Goal: Navigation & Orientation: Find specific page/section

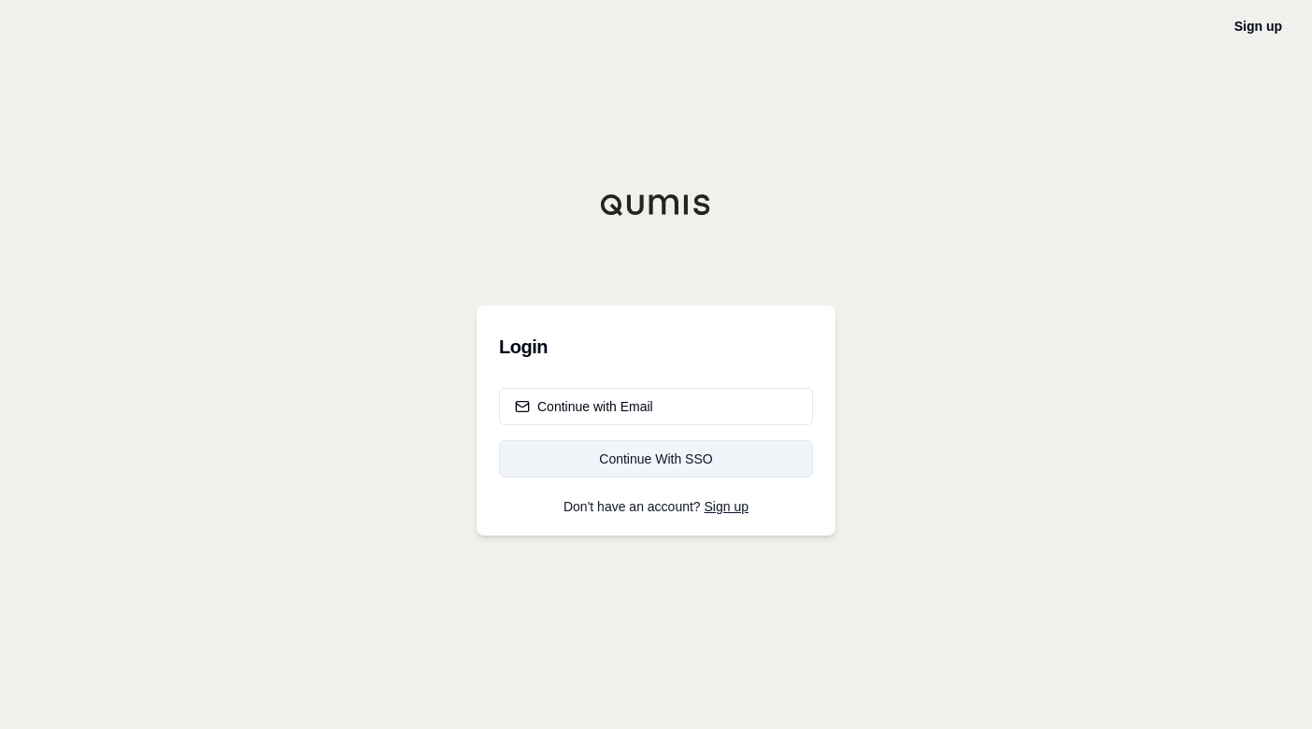
click at [667, 451] on div "Continue With SSO" at bounding box center [656, 459] width 282 height 19
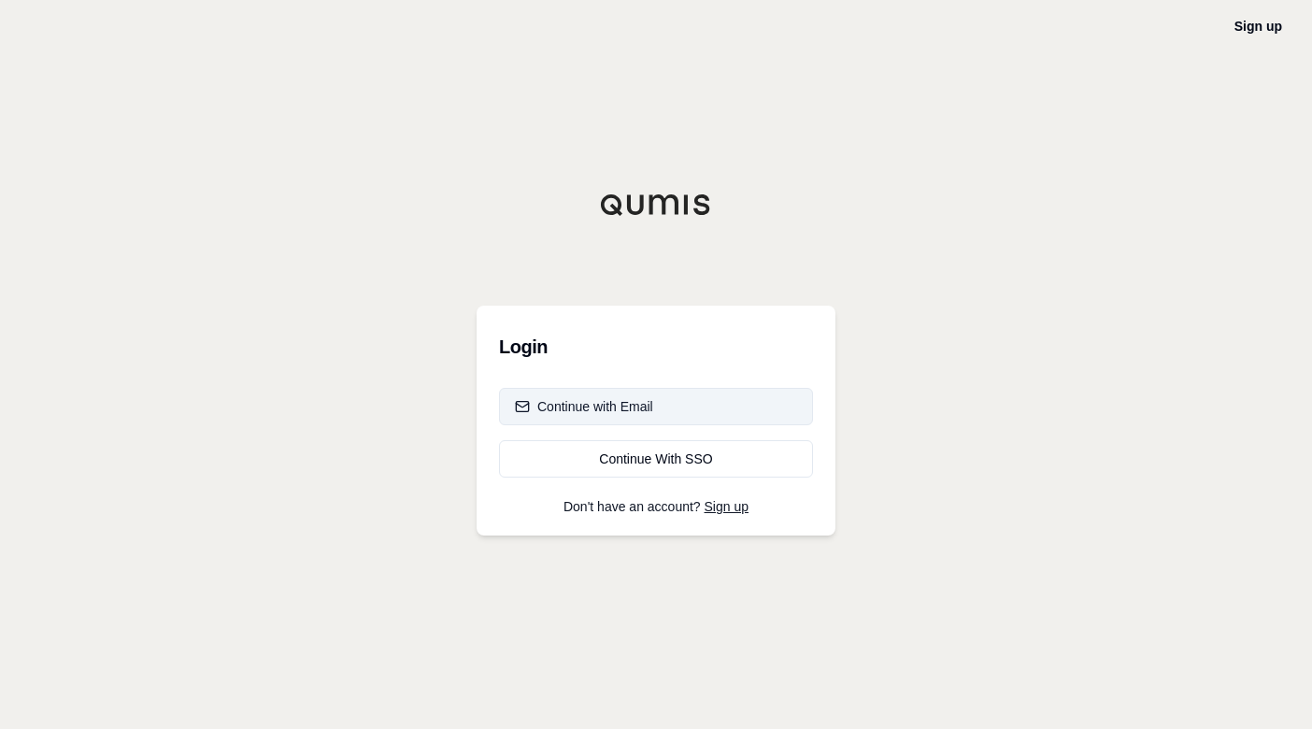
click at [671, 419] on button "Continue with Email" at bounding box center [656, 406] width 314 height 37
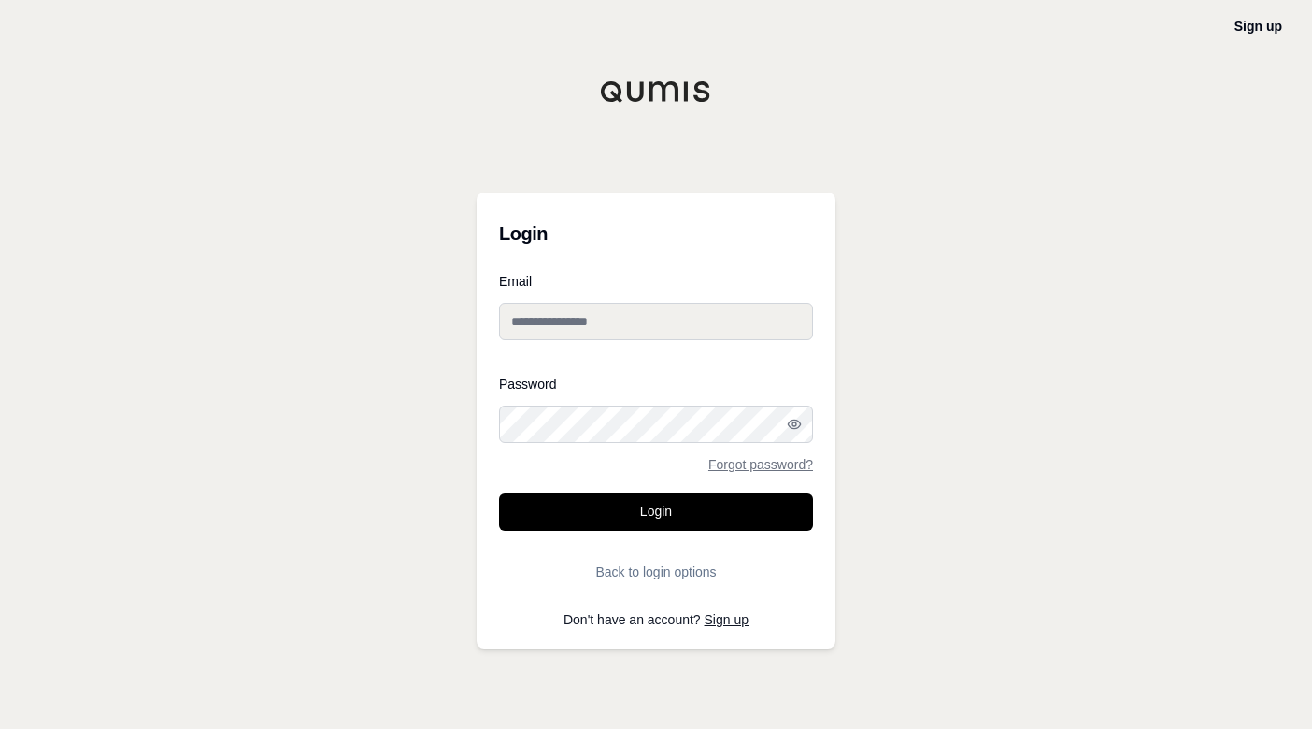
type input "**********"
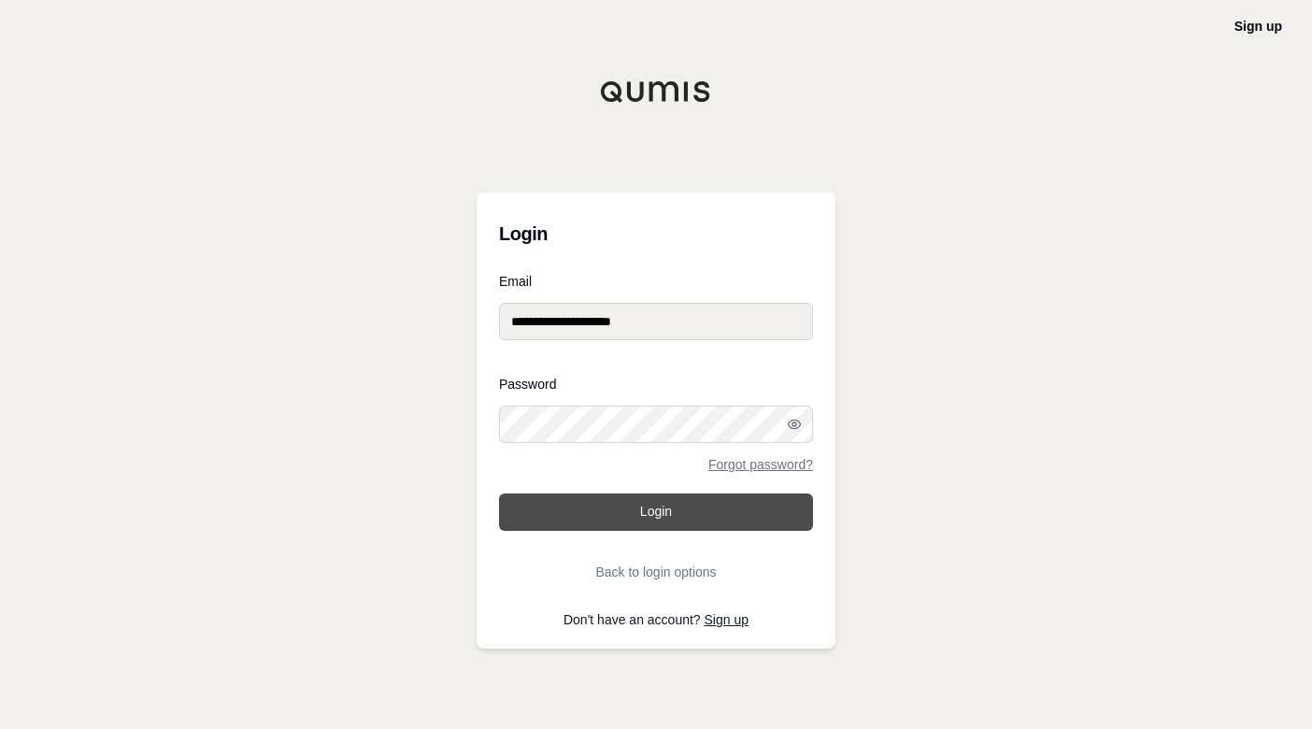
click at [678, 507] on button "Login" at bounding box center [656, 512] width 314 height 37
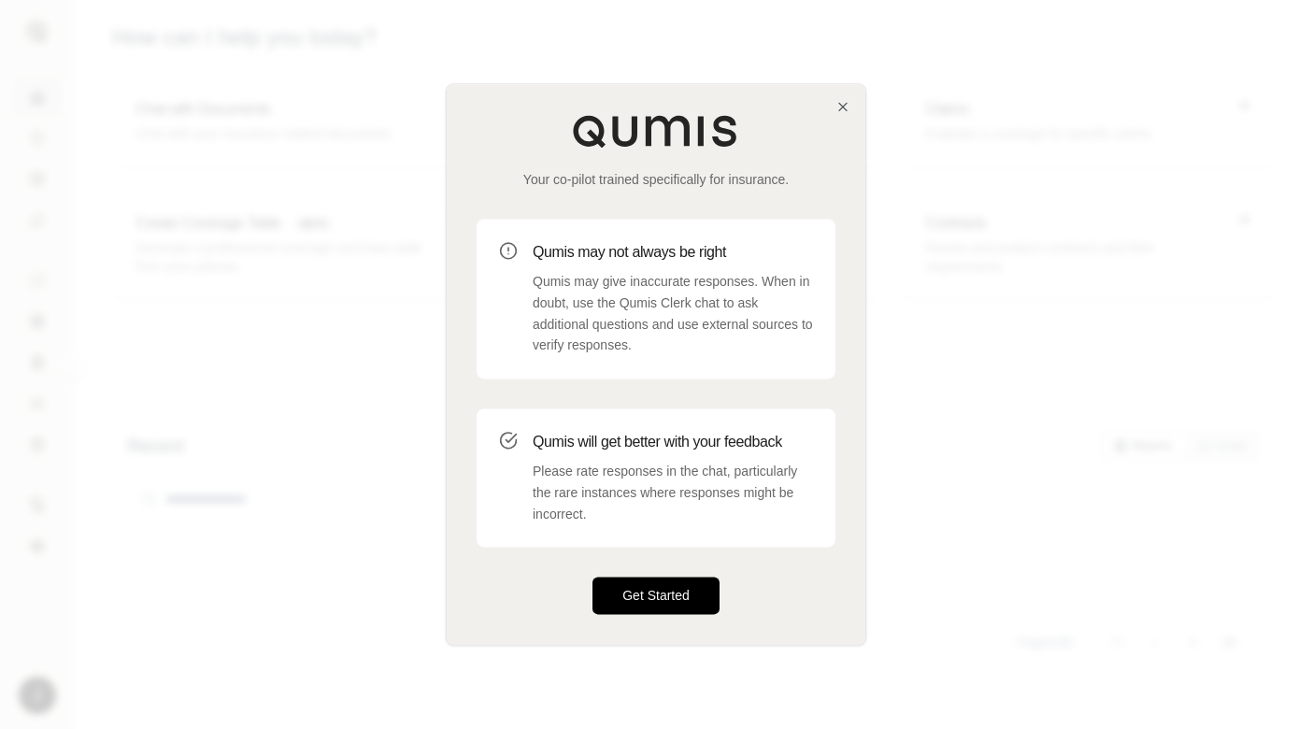
click at [666, 586] on button "Get Started" at bounding box center [656, 596] width 127 height 37
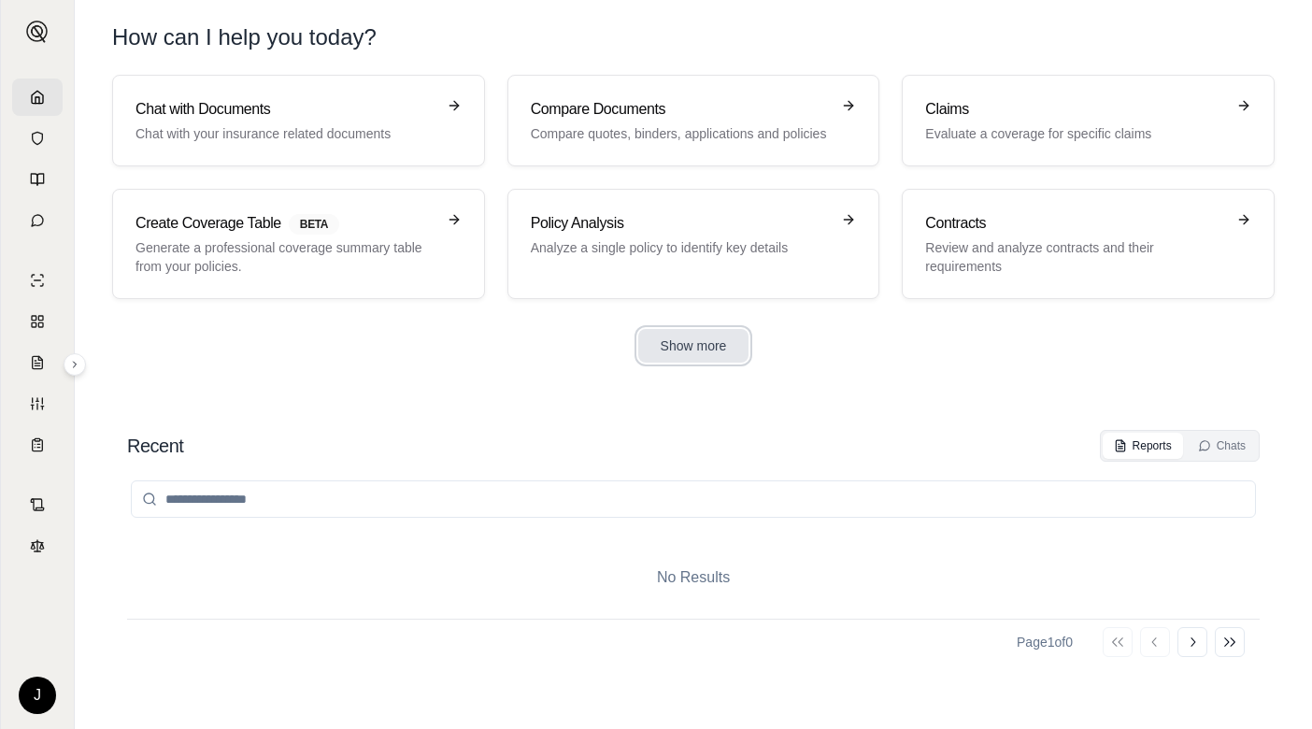
click at [720, 346] on button "Show more" at bounding box center [693, 346] width 111 height 34
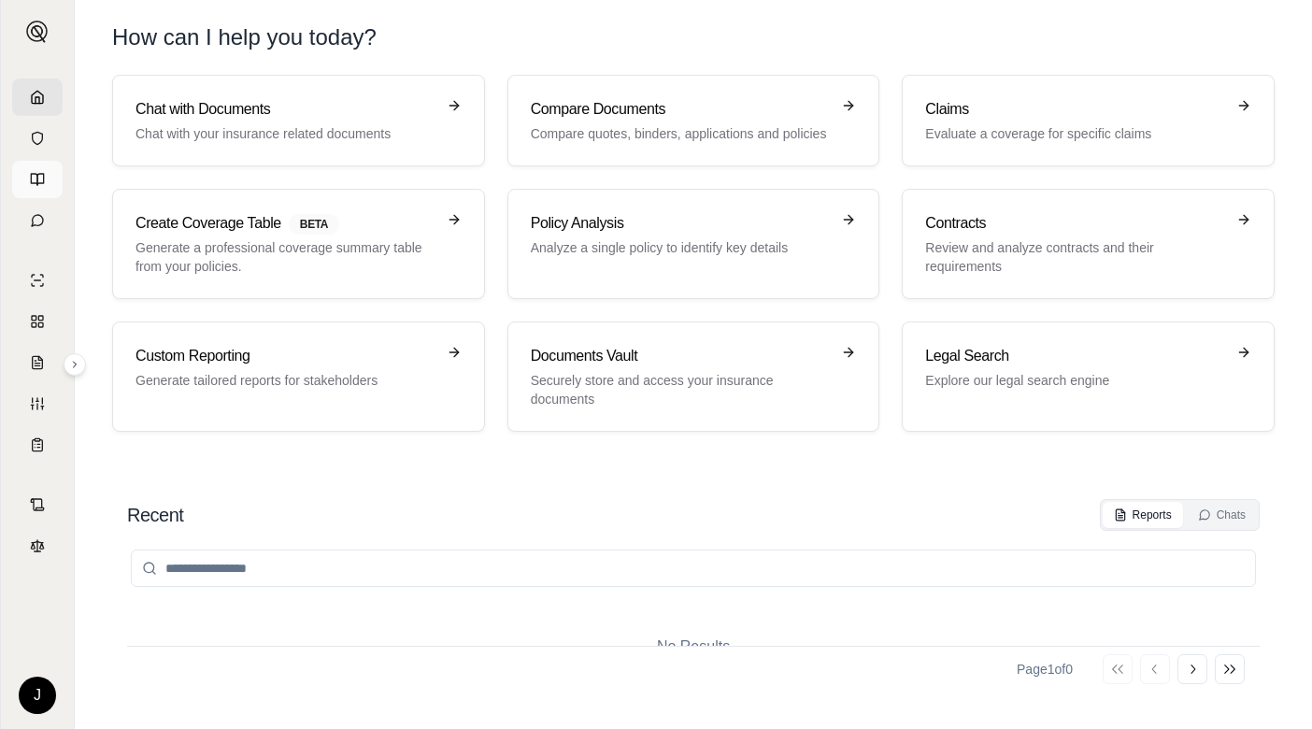
click at [49, 188] on link at bounding box center [37, 179] width 50 height 37
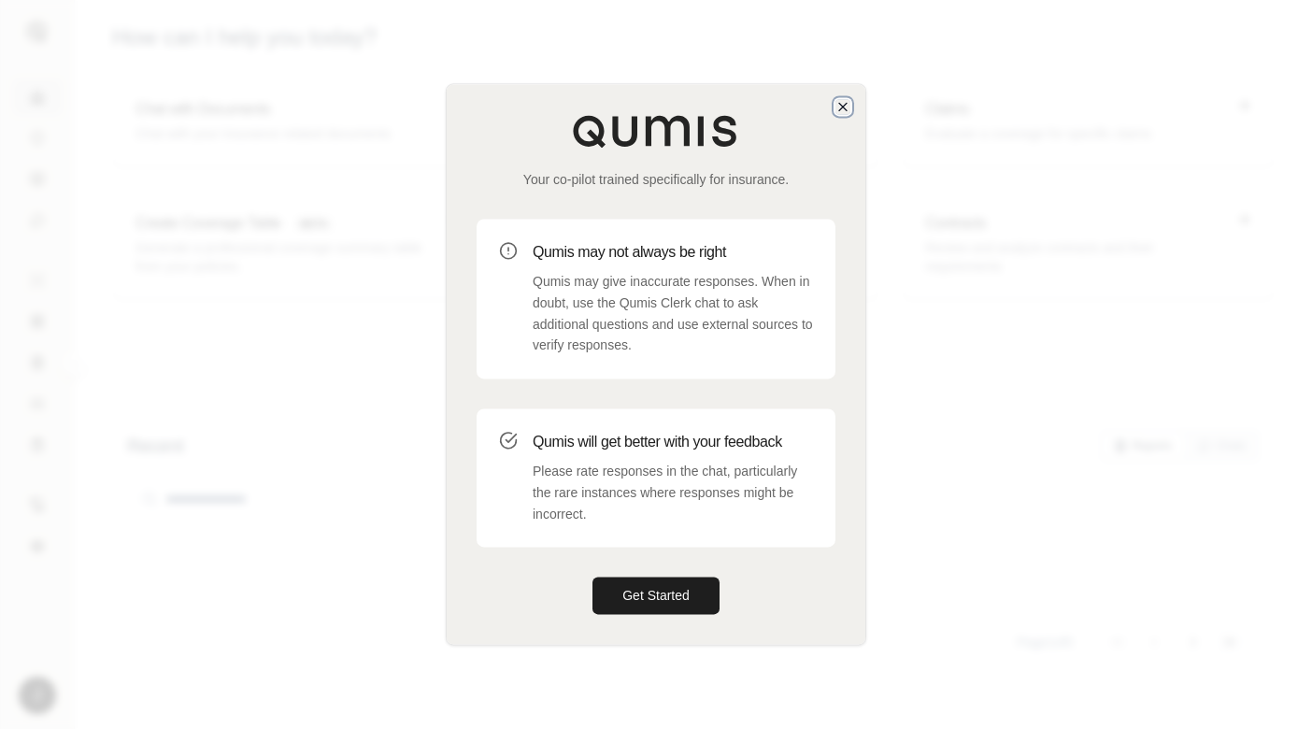
click at [842, 107] on icon "button" at bounding box center [842, 106] width 7 height 7
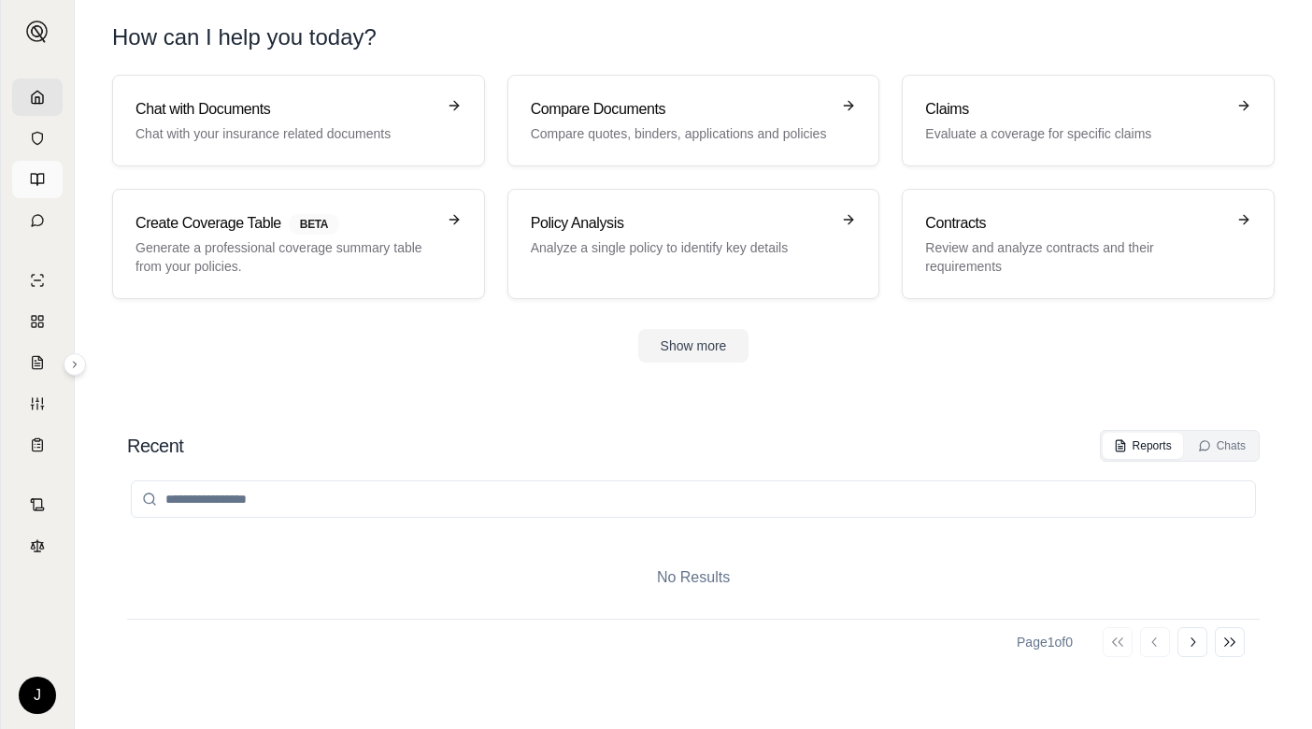
click at [39, 177] on icon at bounding box center [37, 179] width 15 height 15
